Goal: Task Accomplishment & Management: Manage account settings

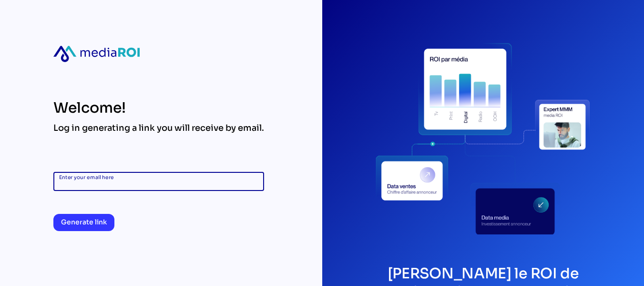
click at [154, 179] on input "Enter your email here" at bounding box center [158, 181] width 199 height 19
type input "**********"
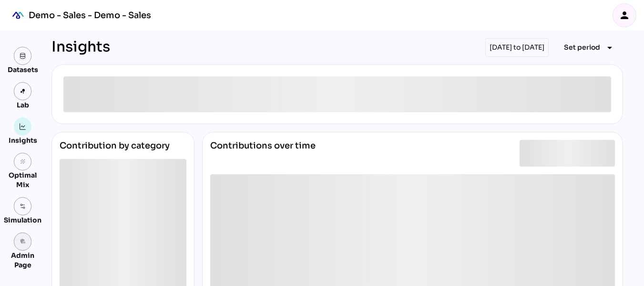
click at [25, 244] on icon "admin_panel_settings" at bounding box center [23, 241] width 7 height 7
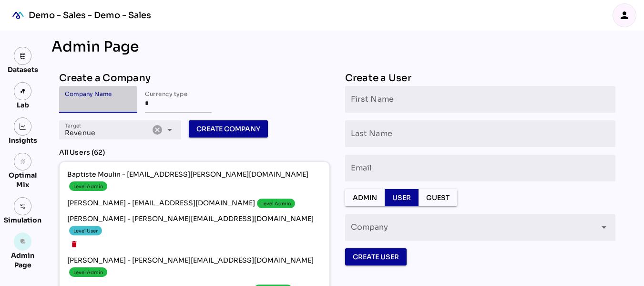
click at [129, 99] on input "Company Name" at bounding box center [98, 99] width 67 height 27
type input "*******"
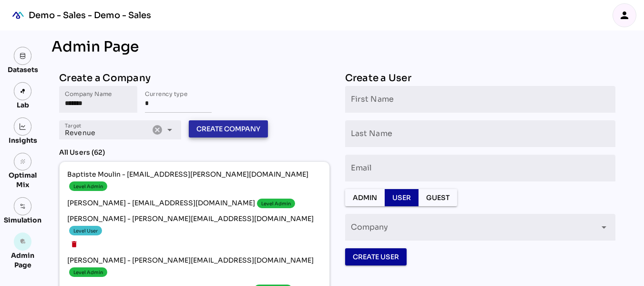
click at [252, 125] on span "Create Company" at bounding box center [228, 128] width 64 height 11
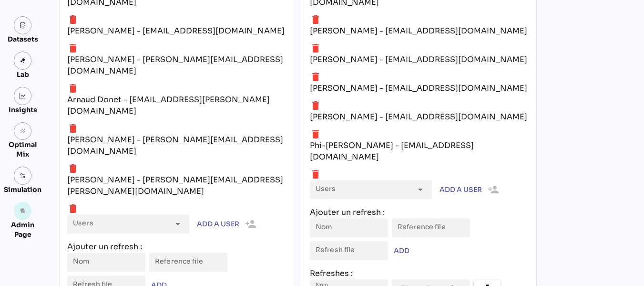
scroll to position [4017, 0]
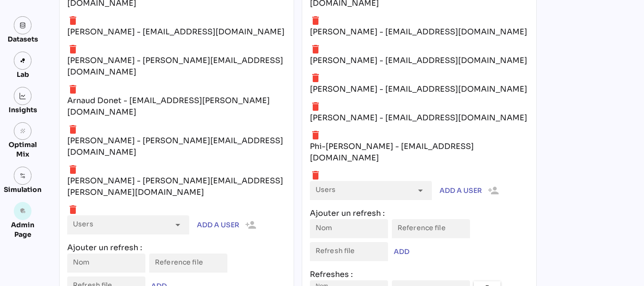
type input "**"
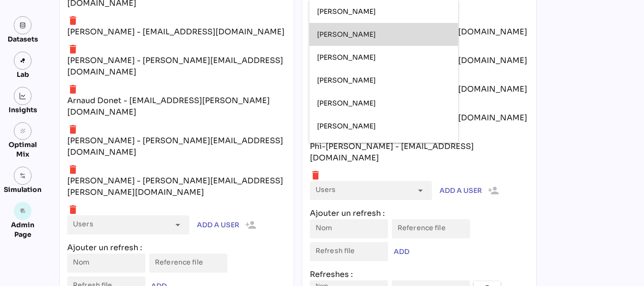
click at [376, 30] on div "Florent Bolzinger" at bounding box center [383, 34] width 133 height 15
type input "**********"
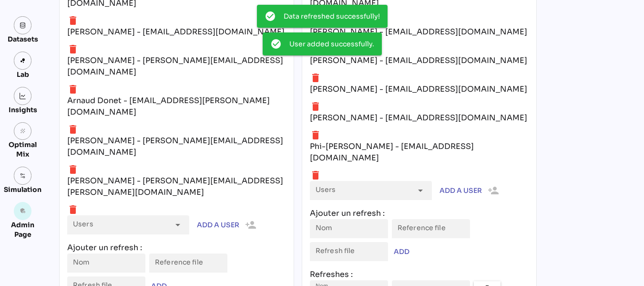
scroll to position [4096, 0]
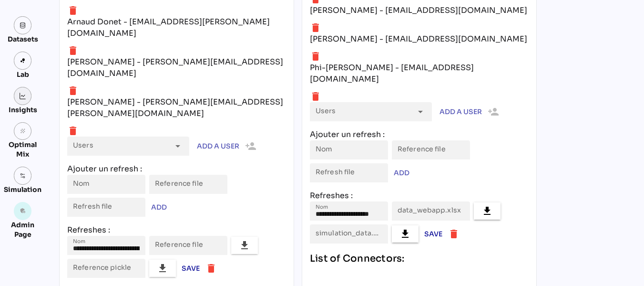
click at [27, 97] on link at bounding box center [23, 96] width 18 height 18
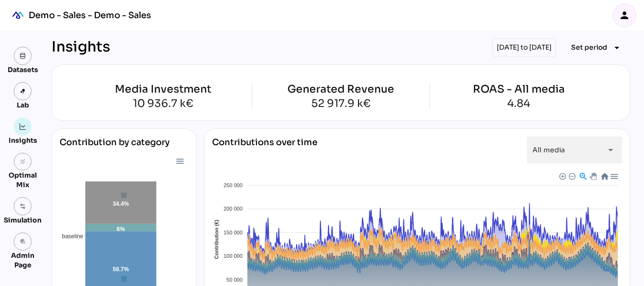
click at [620, 21] on div "person" at bounding box center [624, 15] width 23 height 23
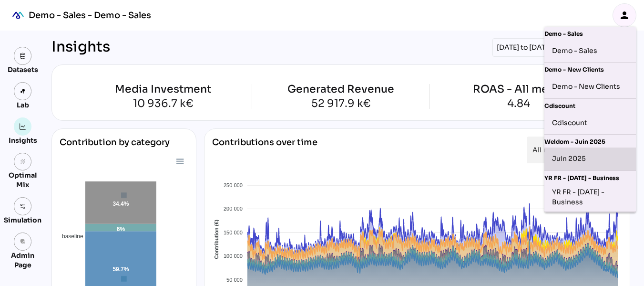
scroll to position [357, 0]
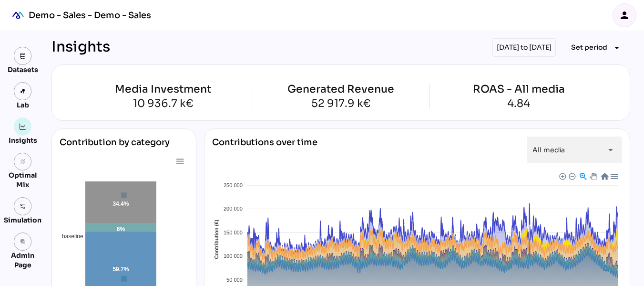
click at [622, 14] on icon "person" at bounding box center [624, 15] width 11 height 11
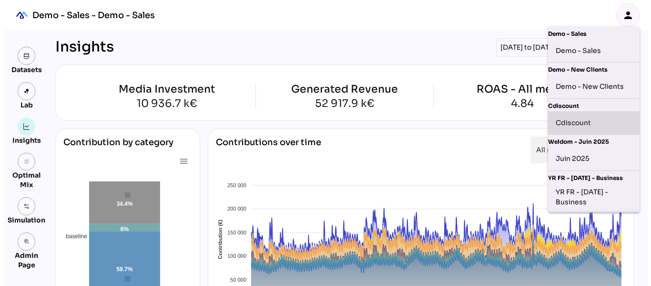
scroll to position [392, 0]
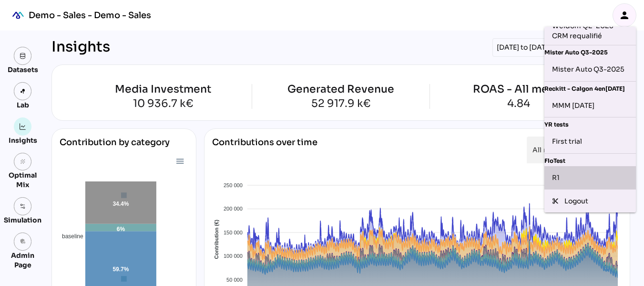
click at [559, 170] on div "R1" at bounding box center [590, 177] width 76 height 15
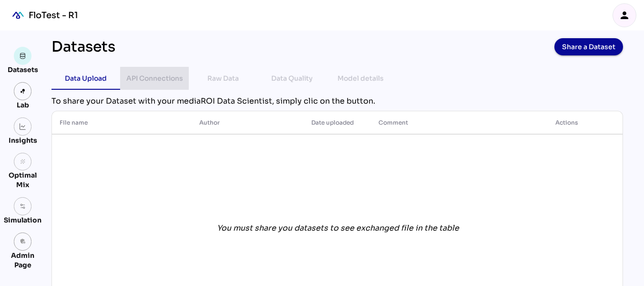
click at [140, 83] on div "API Connections" at bounding box center [154, 77] width 57 height 11
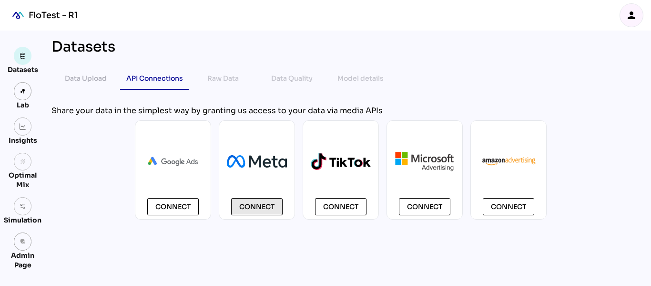
click at [258, 203] on span "Connect" at bounding box center [256, 206] width 35 height 11
click at [24, 60] on link at bounding box center [23, 56] width 18 height 18
click at [251, 204] on span "Connect" at bounding box center [256, 206] width 35 height 11
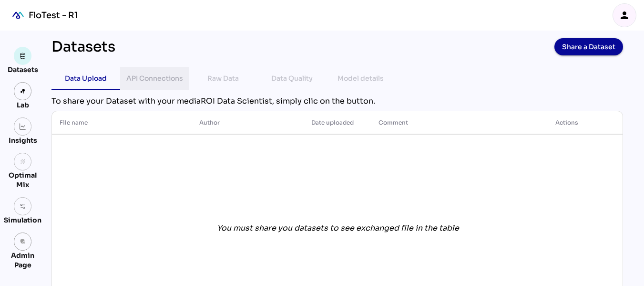
click at [168, 80] on div "API Connections" at bounding box center [154, 77] width 57 height 11
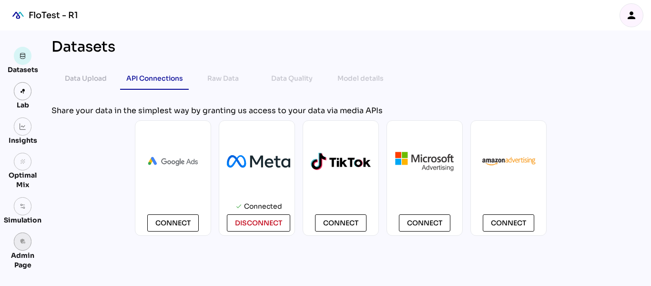
click at [21, 244] on icon "admin_panel_settings" at bounding box center [23, 241] width 7 height 7
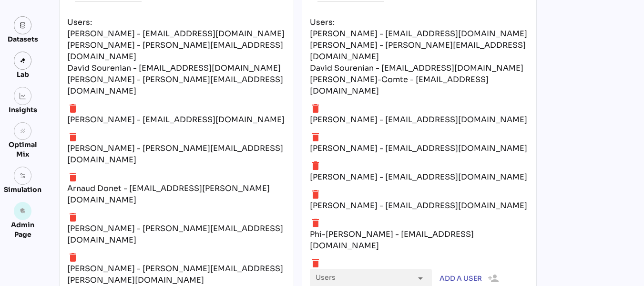
scroll to position [4109, 0]
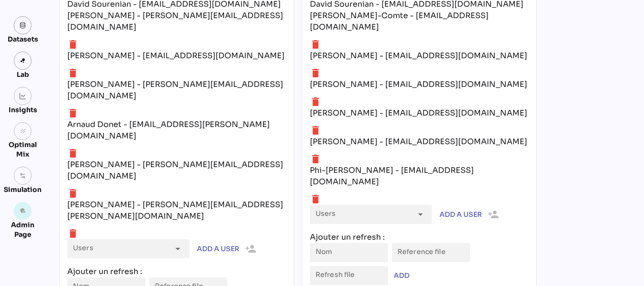
scroll to position [3992, 0]
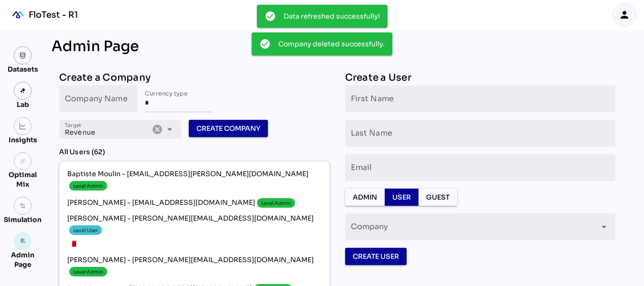
scroll to position [0, 0]
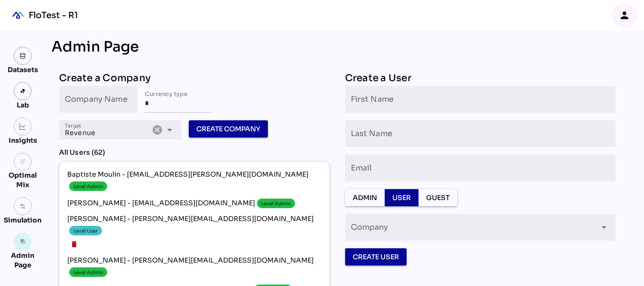
click at [628, 16] on icon "person" at bounding box center [624, 15] width 11 height 11
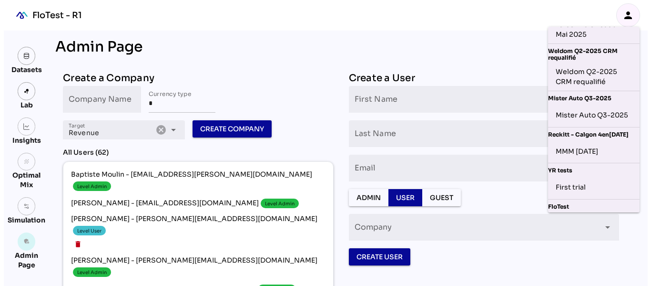
scroll to position [392, 0]
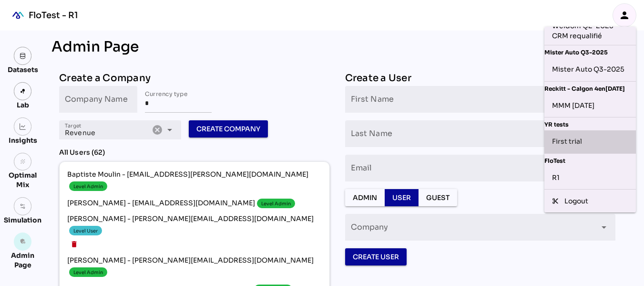
click at [570, 134] on div "First trial" at bounding box center [590, 141] width 76 height 15
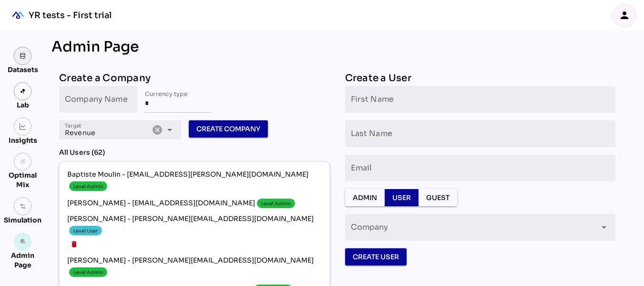
click at [29, 56] on link at bounding box center [23, 56] width 18 height 18
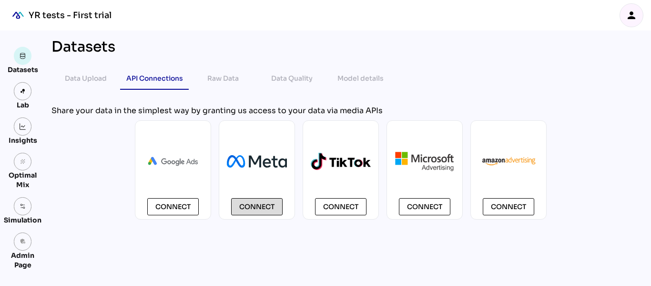
click at [262, 199] on button "Connect" at bounding box center [256, 206] width 51 height 17
